Goal: Use online tool/utility: Use online tool/utility

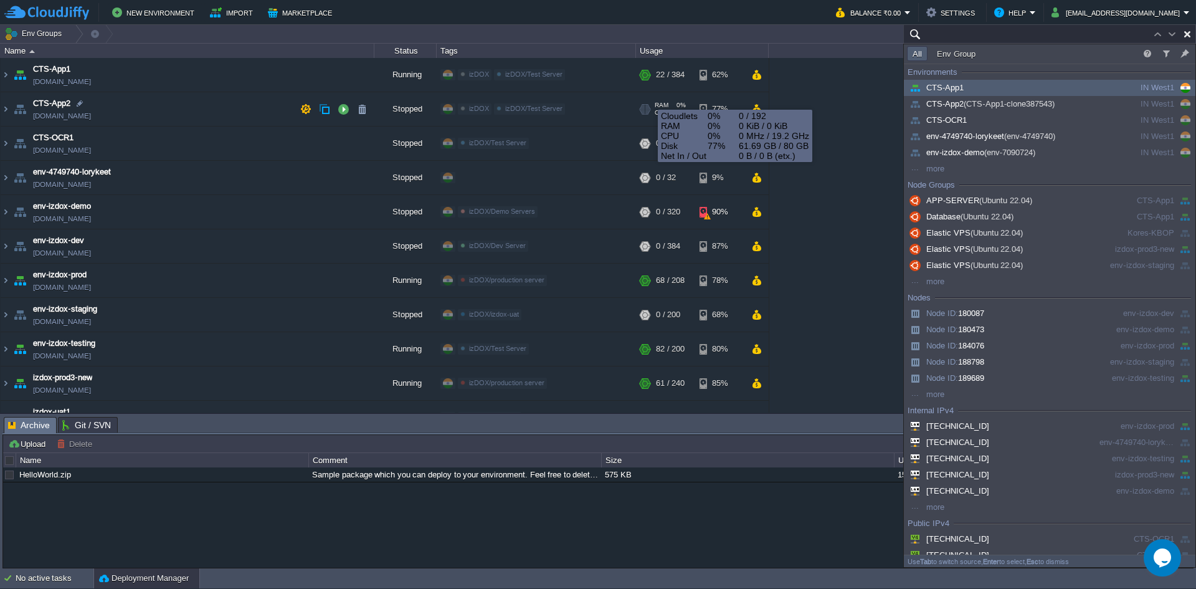
paste input "[TECHNICAL_ID]"
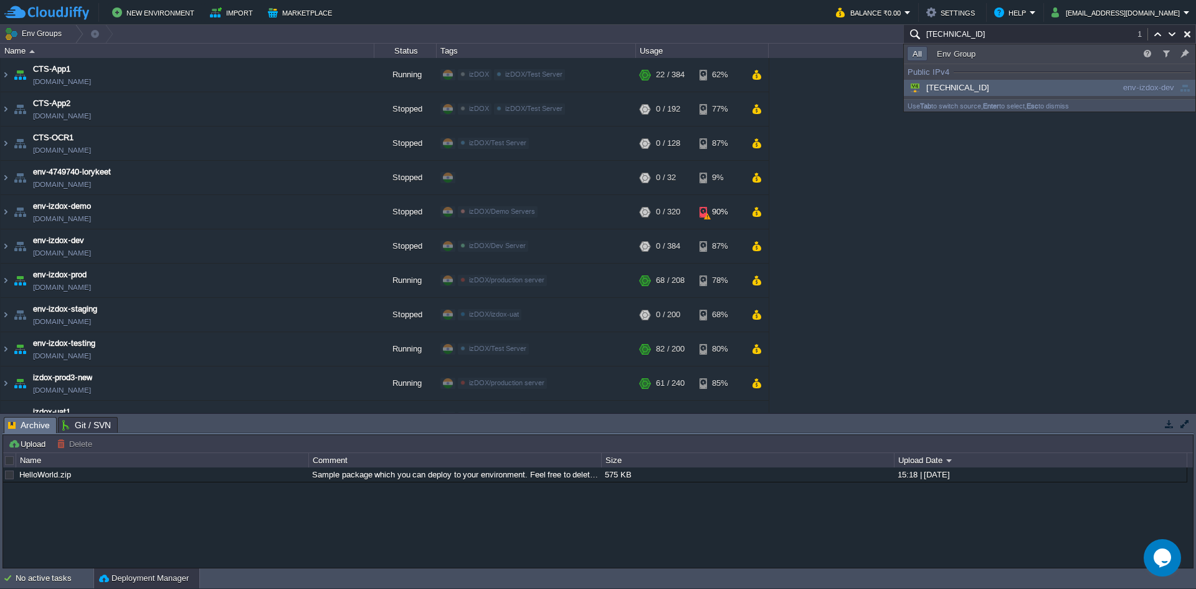
type input "[TECHNICAL_ID]"
click at [961, 88] on span "[TECHNICAL_ID]" at bounding box center [948, 87] width 82 height 9
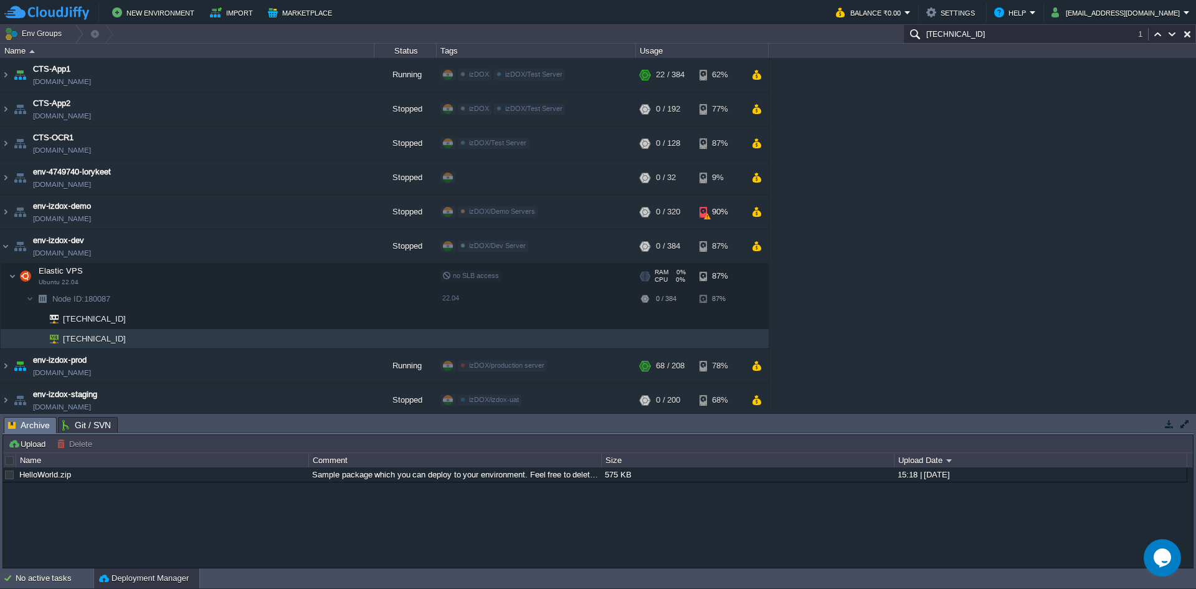
click at [16, 278] on td "Elastic VPS Ubuntu 22.04" at bounding box center [188, 277] width 374 height 26
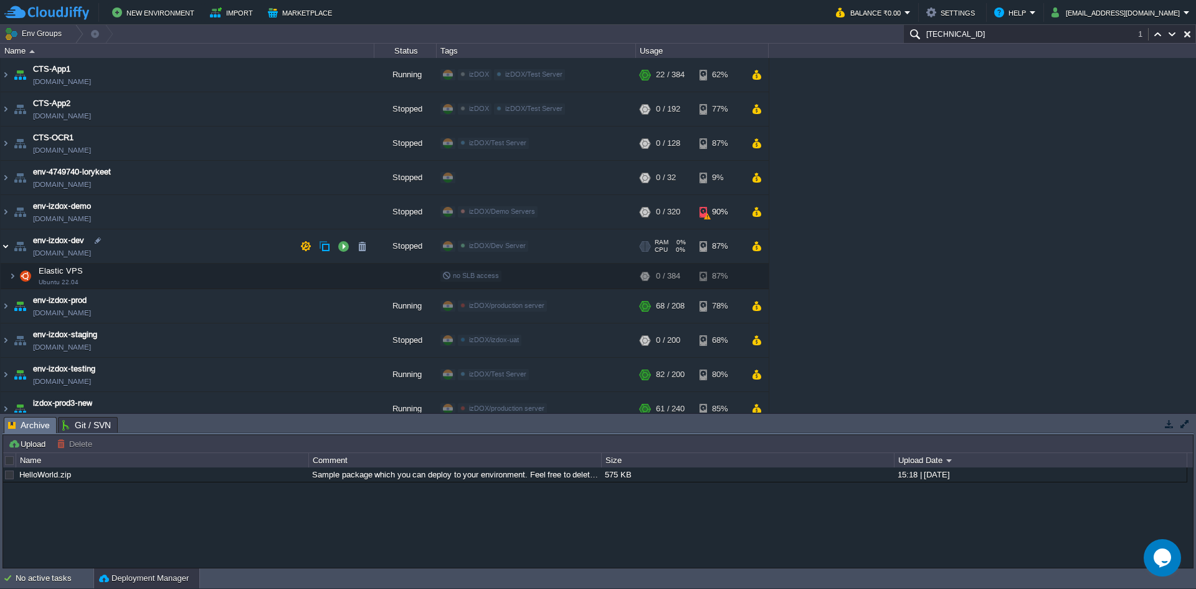
click at [6, 247] on img at bounding box center [6, 246] width 10 height 34
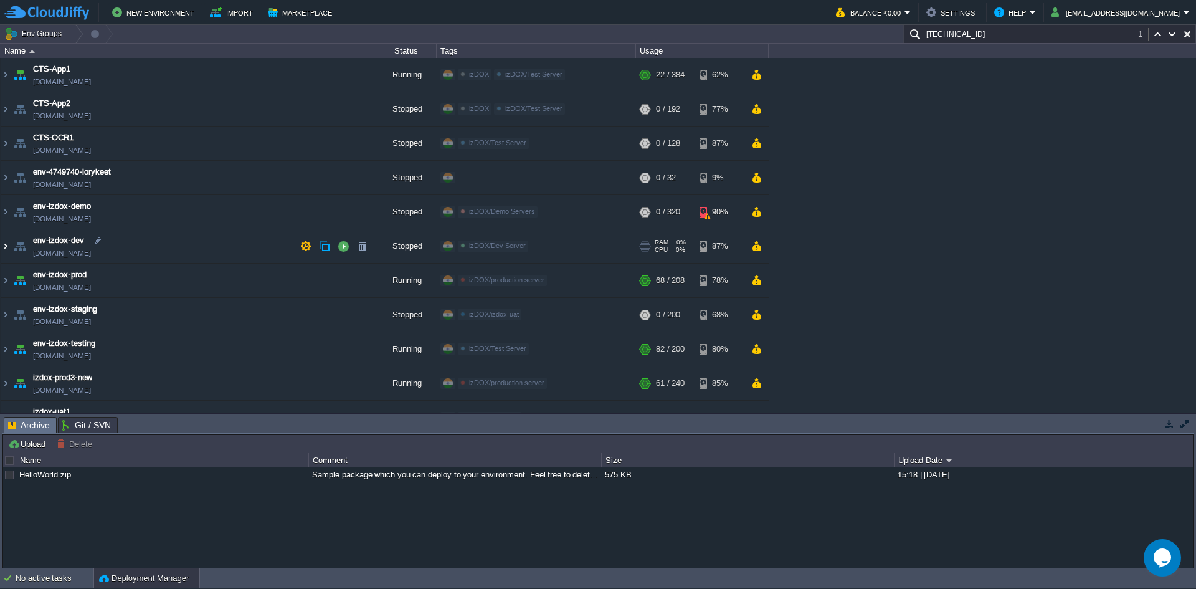
click at [4, 246] on img at bounding box center [6, 246] width 10 height 34
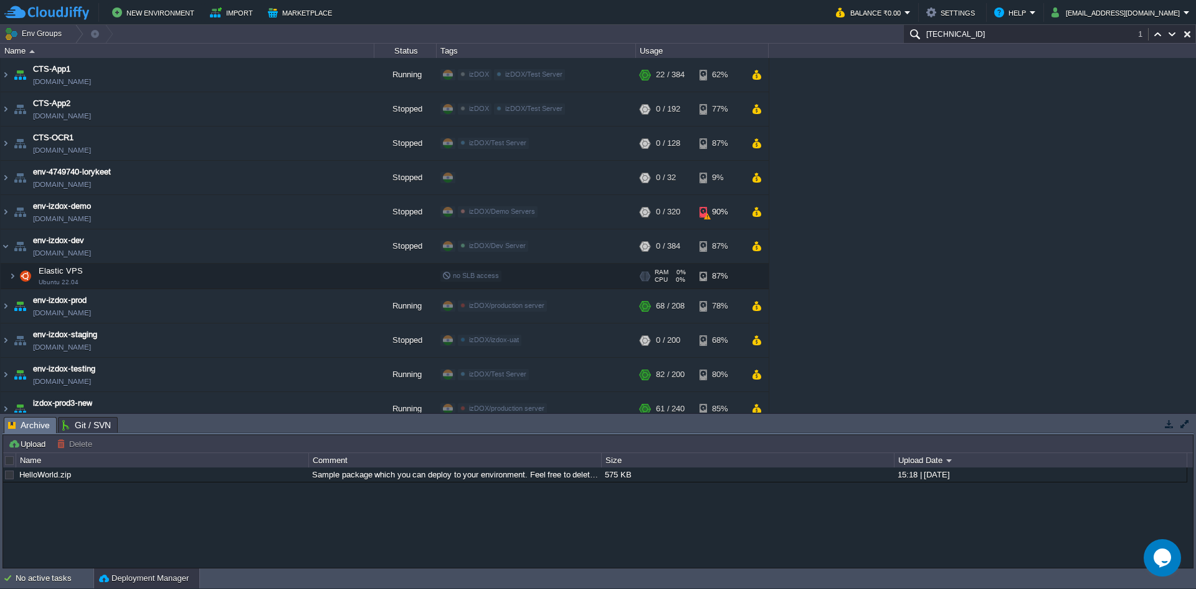
click at [14, 279] on img at bounding box center [12, 276] width 7 height 25
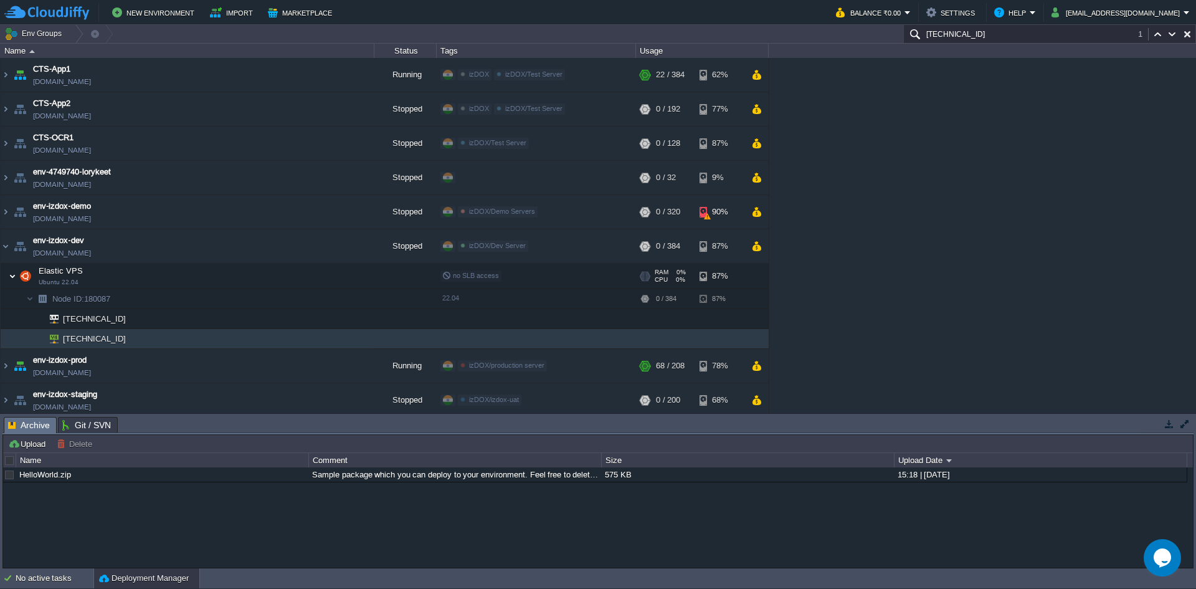
click at [14, 279] on img at bounding box center [12, 276] width 7 height 25
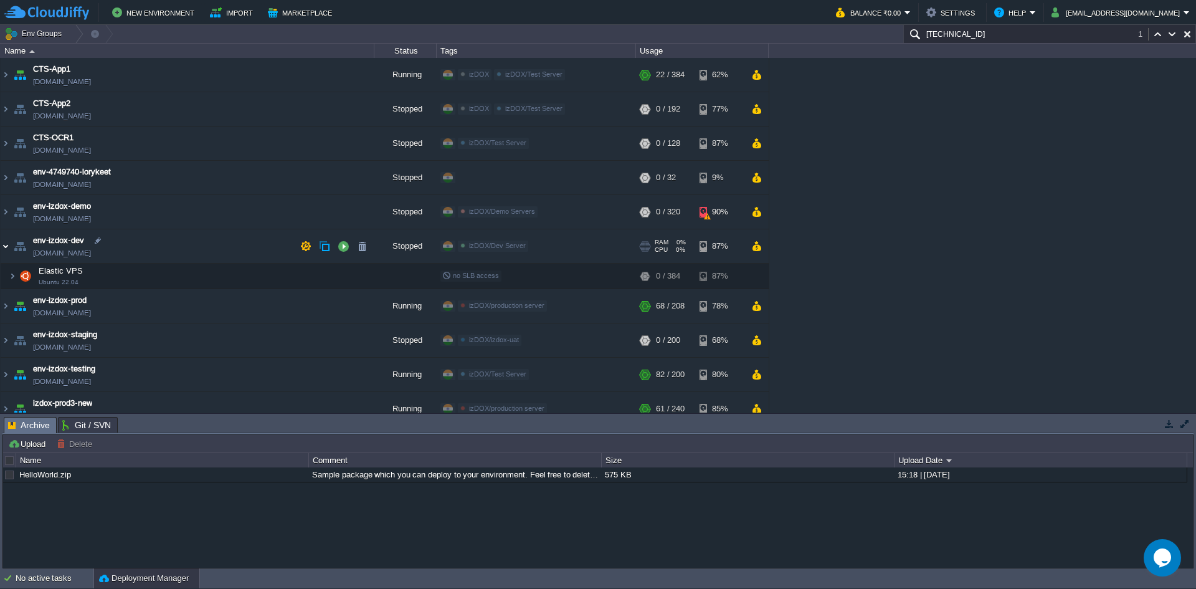
click at [6, 246] on img at bounding box center [6, 246] width 10 height 34
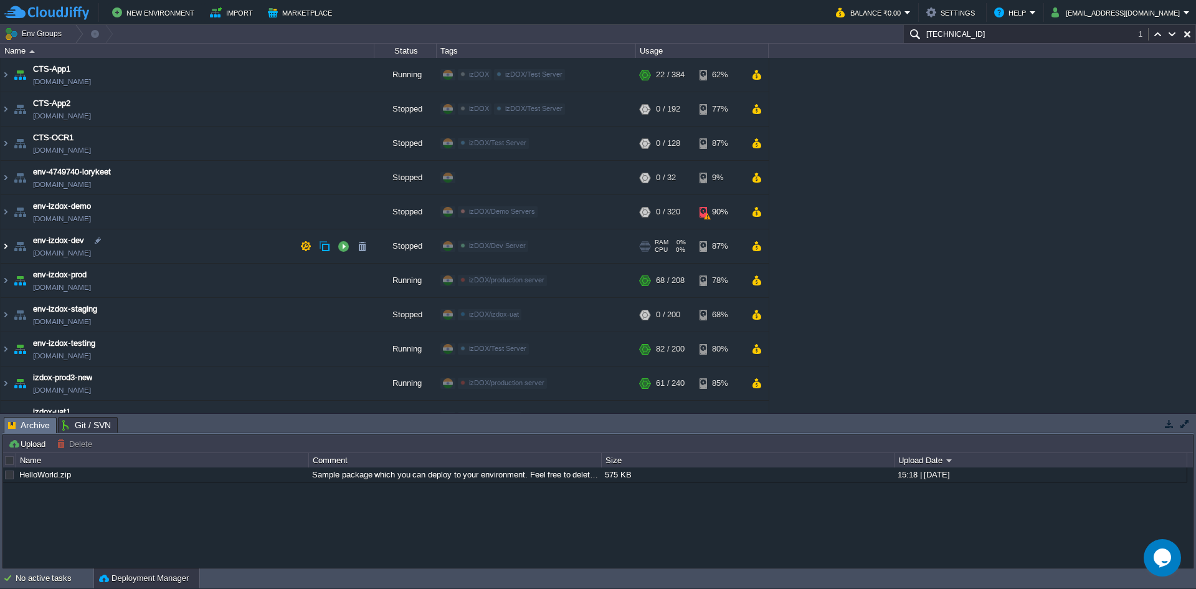
click at [6, 246] on img at bounding box center [6, 246] width 10 height 34
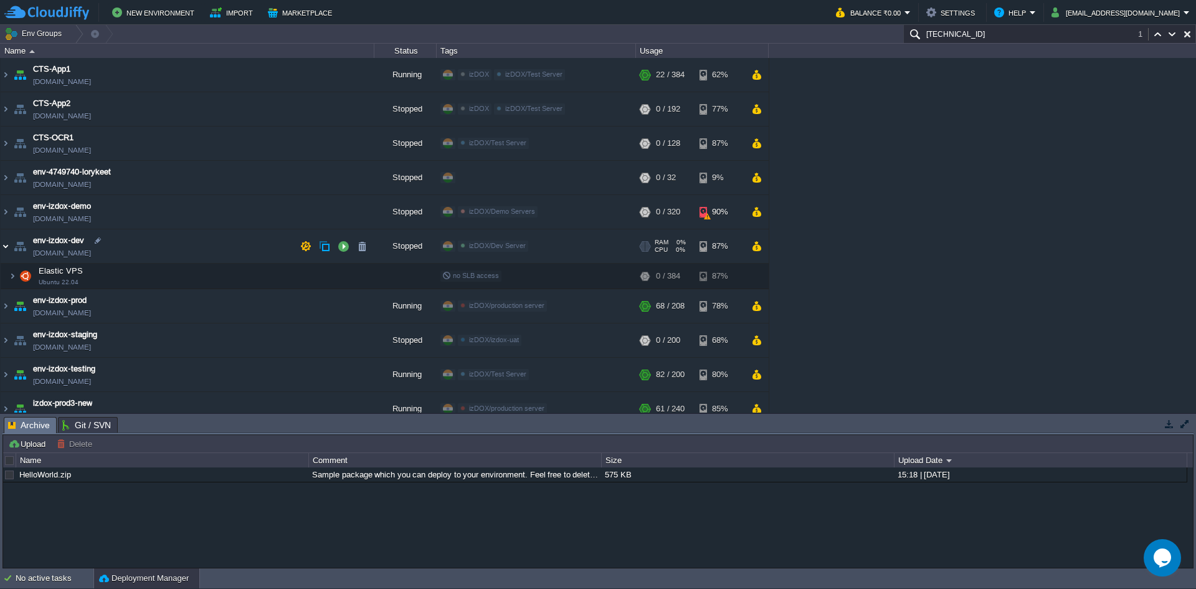
click at [6, 246] on img at bounding box center [6, 246] width 10 height 34
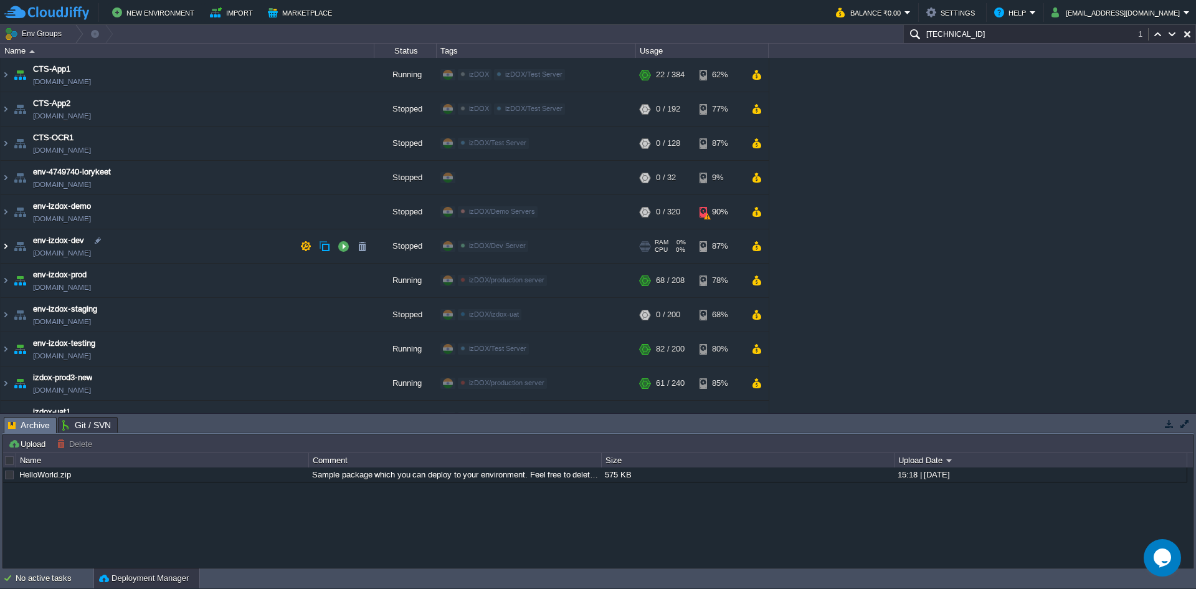
click at [6, 246] on img at bounding box center [6, 246] width 10 height 34
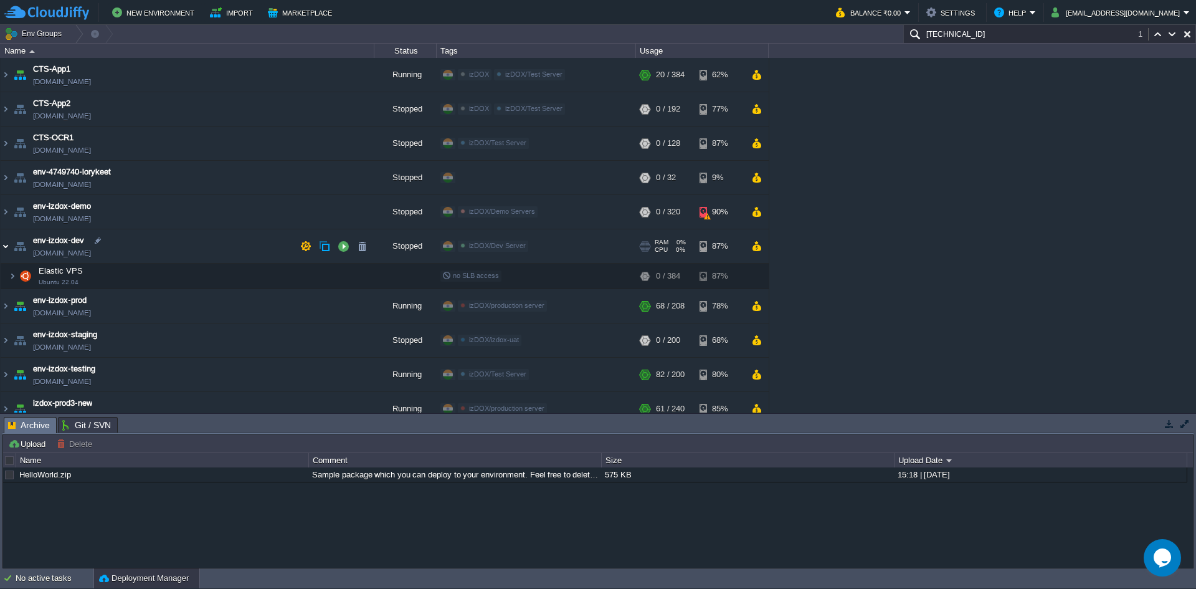
click at [6, 247] on img at bounding box center [6, 246] width 10 height 34
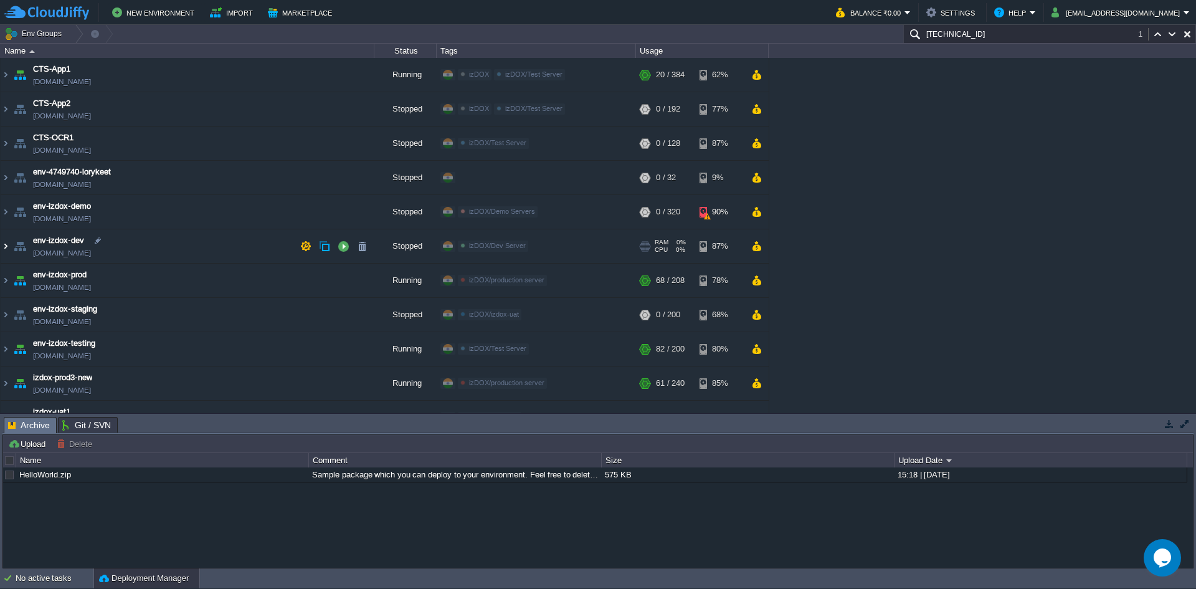
click at [6, 247] on img at bounding box center [6, 246] width 10 height 34
click at [345, 247] on button "button" at bounding box center [343, 246] width 11 height 11
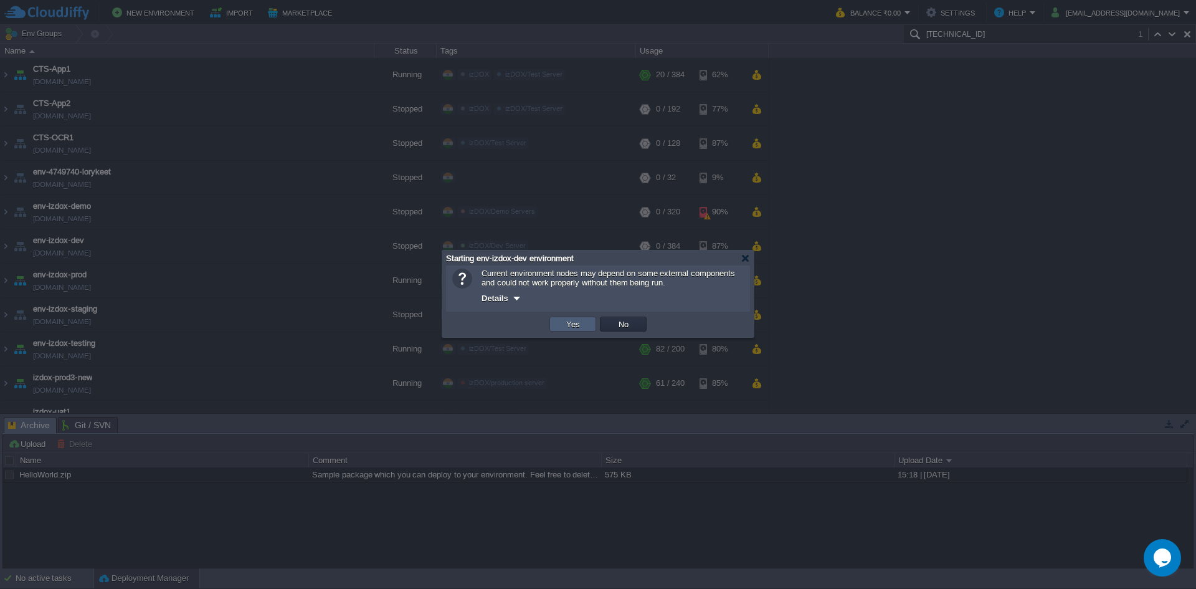
click at [568, 323] on button "Yes" at bounding box center [573, 323] width 21 height 11
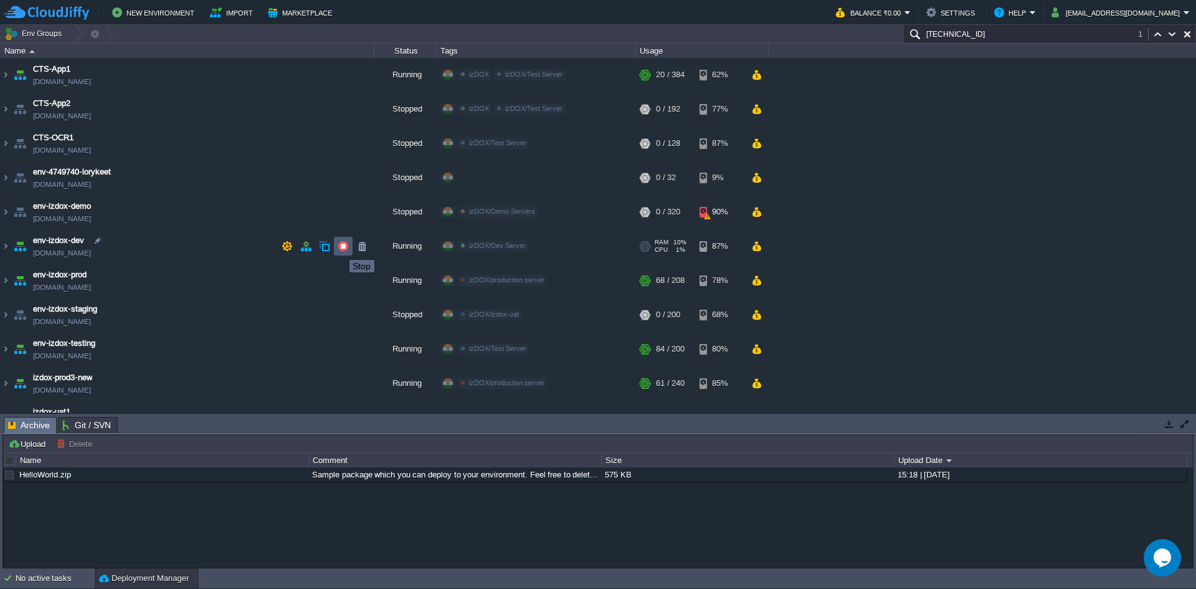
click at [340, 249] on button "button" at bounding box center [343, 246] width 11 height 11
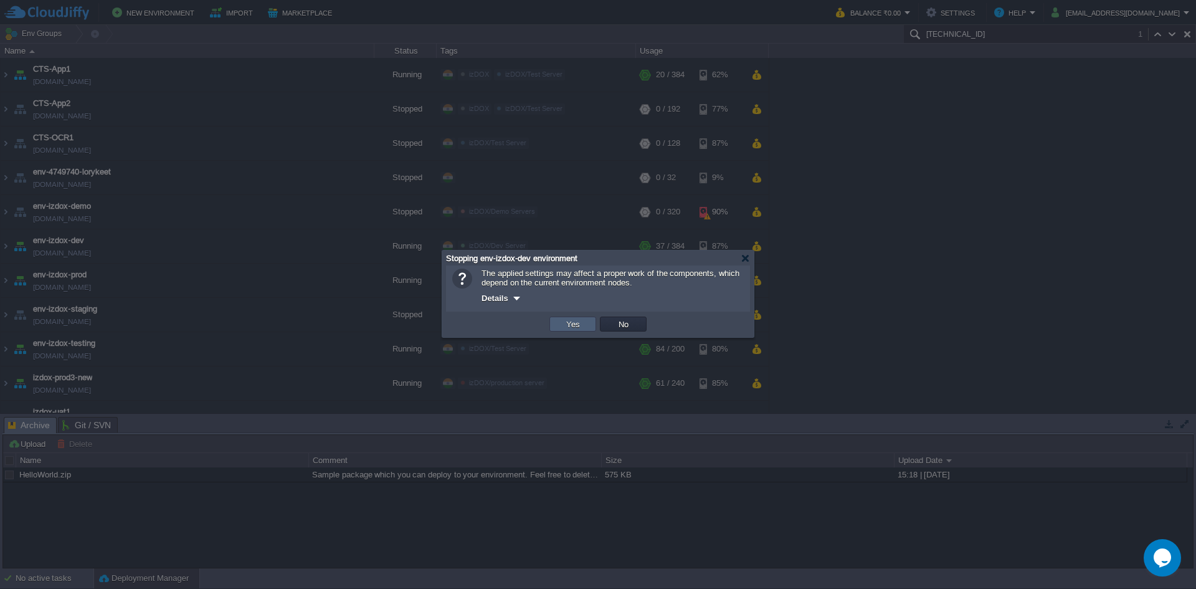
click at [568, 322] on button "Yes" at bounding box center [573, 323] width 21 height 11
